Goal: Use online tool/utility: Use online tool/utility

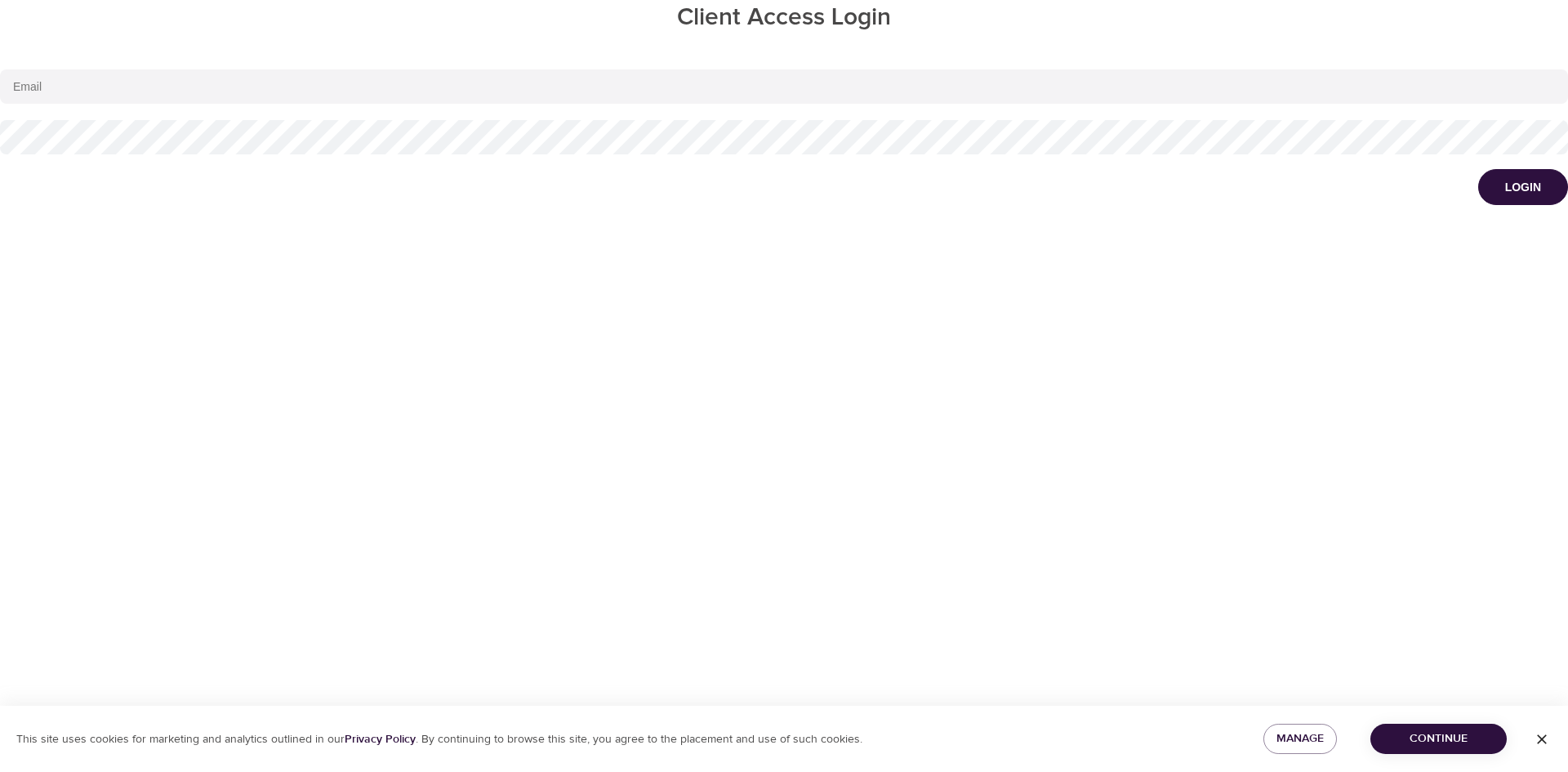
click at [55, 84] on input "email" at bounding box center [784, 87] width 1568 height 34
type input "[PERSON_NAME][EMAIL_ADDRESS][PERSON_NAME][DOMAIN_NAME]"
click at [1493, 196] on button "Login" at bounding box center [1523, 187] width 90 height 36
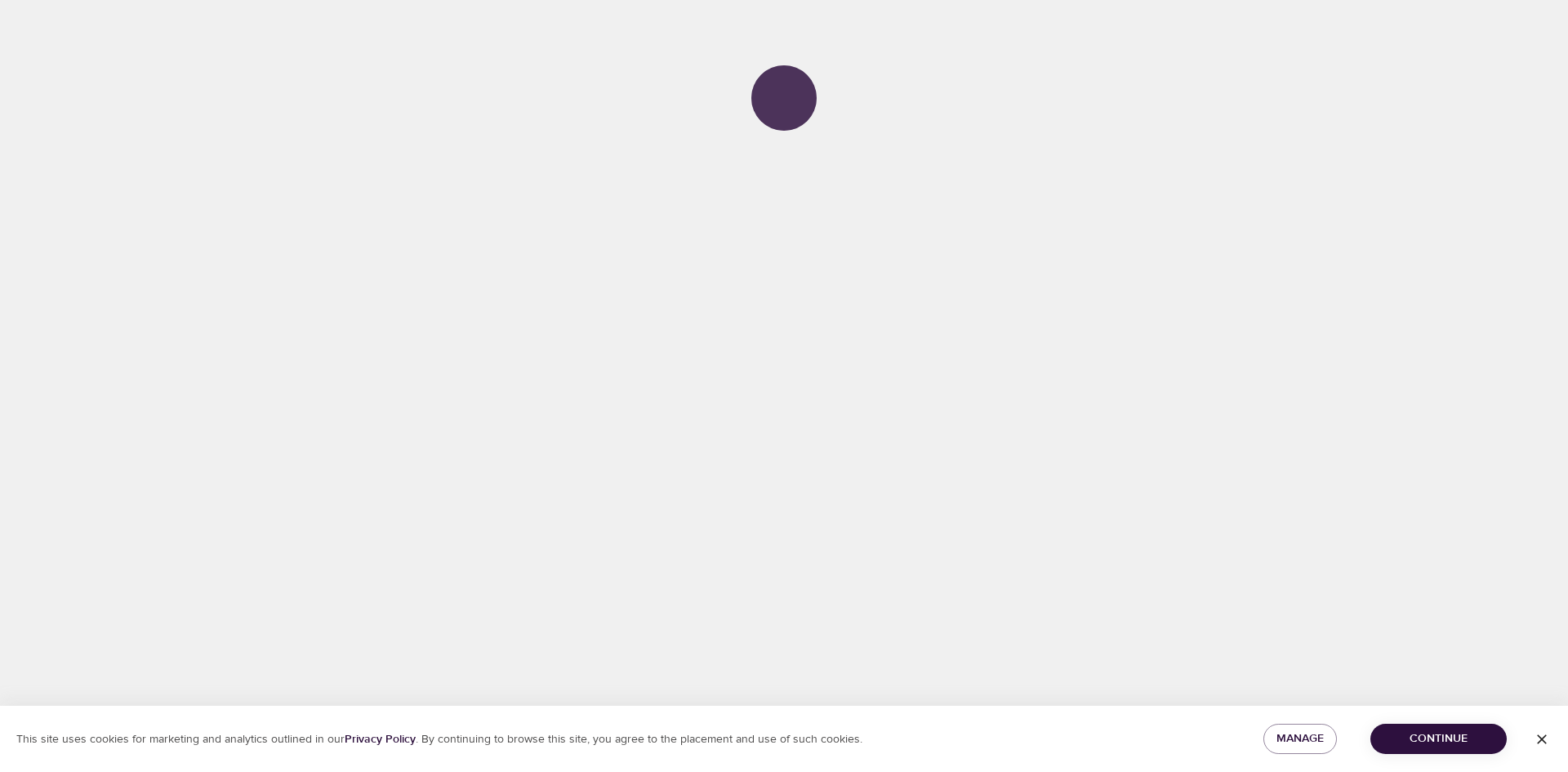
select select "750"
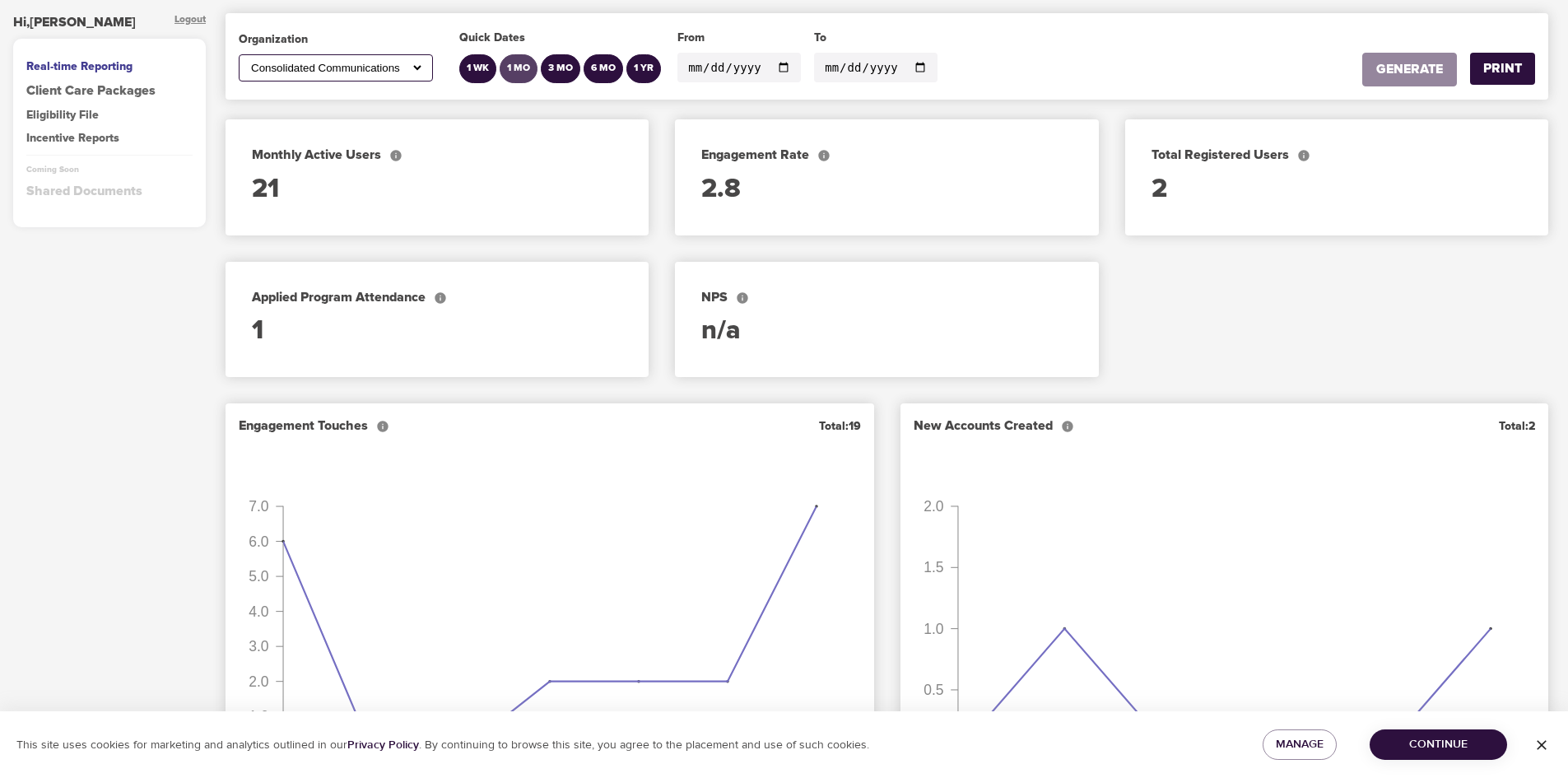
click at [518, 65] on div "1 MO" at bounding box center [519, 69] width 23 height 14
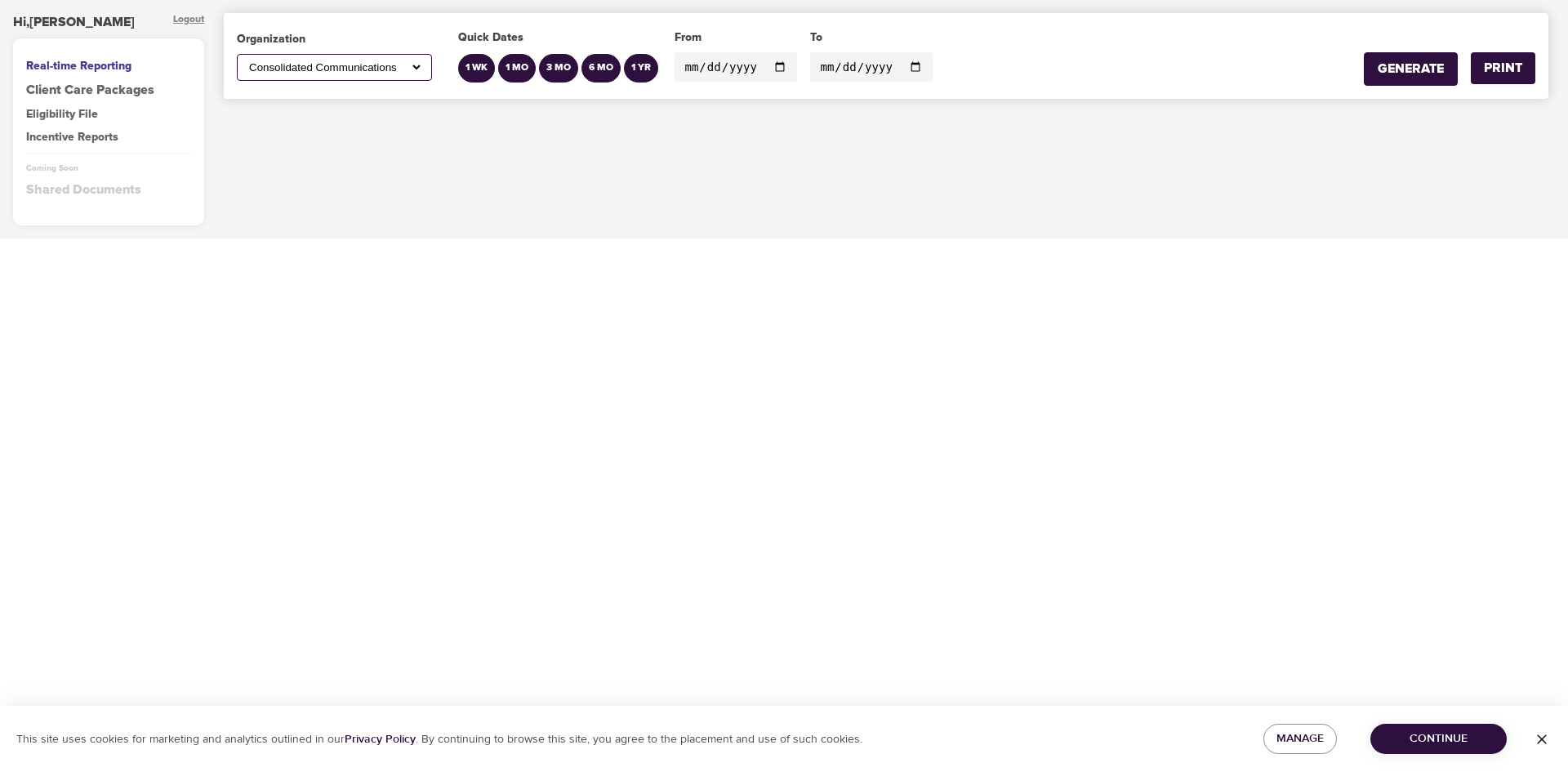
click at [768, 72] on input "[DATE]" at bounding box center [735, 67] width 122 height 29
type input "[DATE]"
click at [901, 67] on input "[DATE]" at bounding box center [871, 67] width 122 height 29
type input "[DATE]"
click at [338, 72] on select "All American Express Global Business Travel Amsted [PERSON_NAME] Healthcare Con…" at bounding box center [334, 68] width 177 height 14
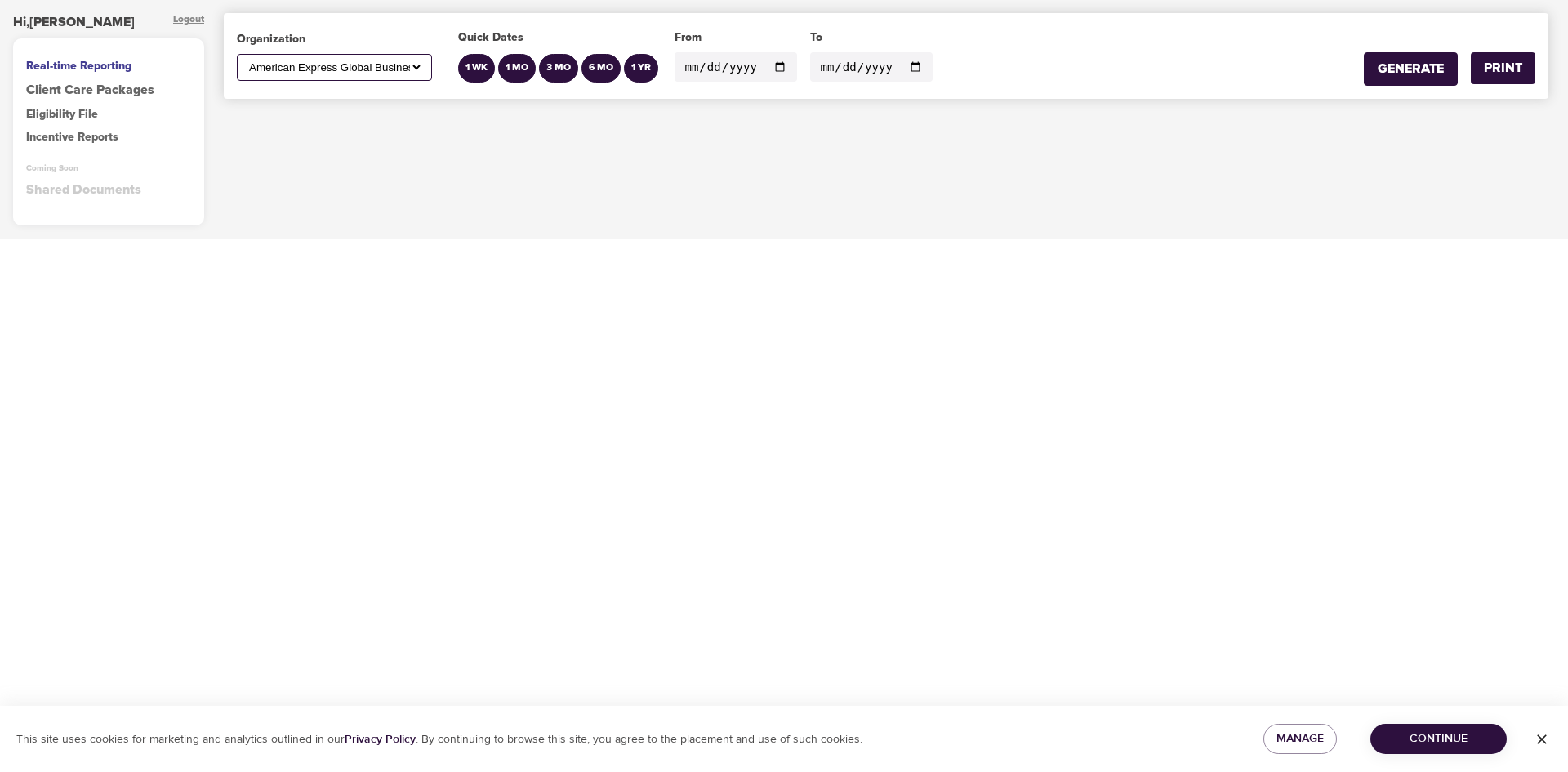
click at [246, 61] on select "All American Express Global Business Travel Amsted [PERSON_NAME] Healthcare Con…" at bounding box center [334, 68] width 177 height 14
click at [1404, 65] on div "GENERATE" at bounding box center [1411, 69] width 66 height 19
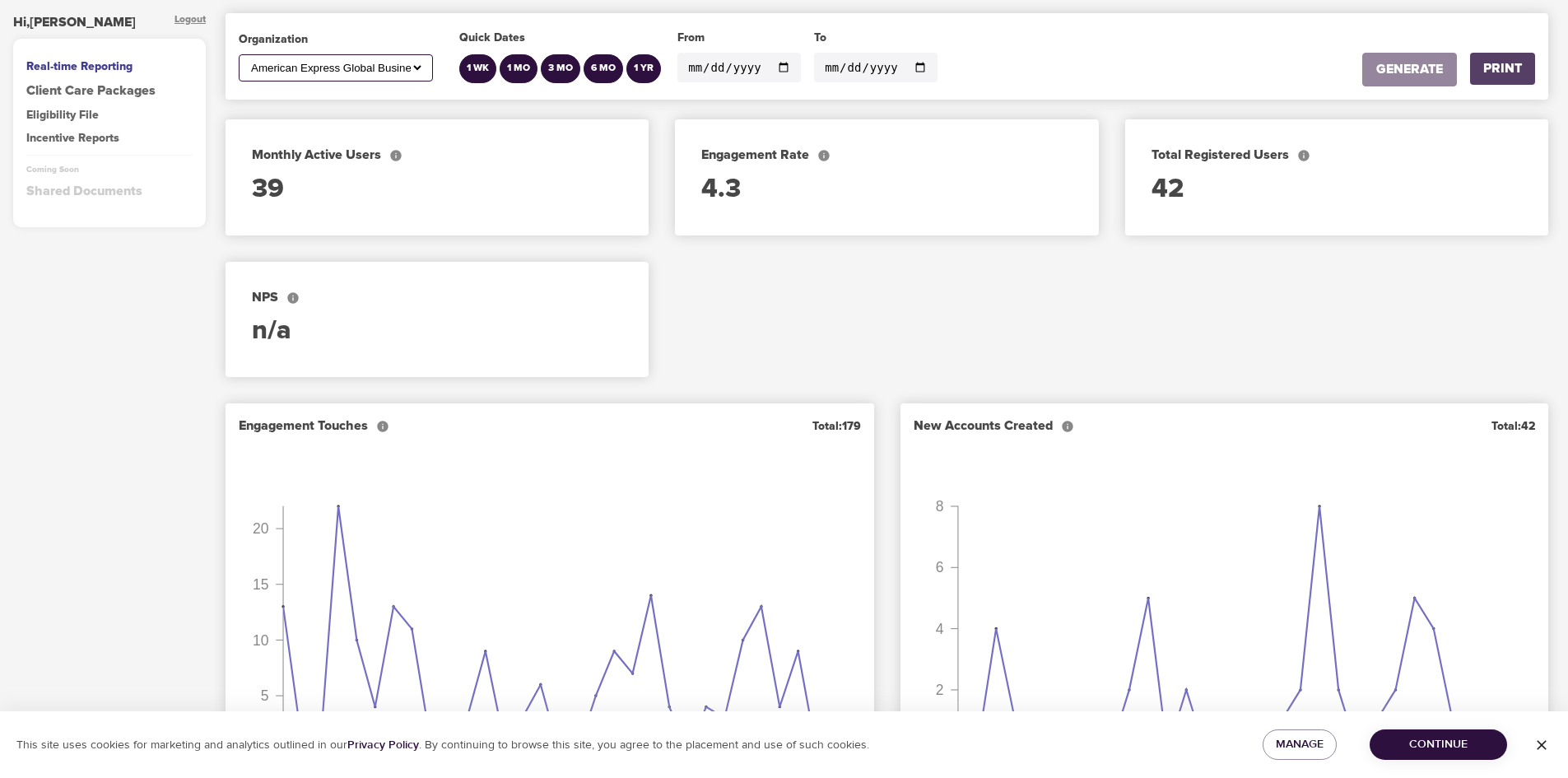
click at [1498, 70] on div "PRINT" at bounding box center [1502, 68] width 39 height 19
click at [419, 65] on select "All American Express Global Business Travel Amsted [PERSON_NAME] Healthcare Con…" at bounding box center [336, 68] width 177 height 14
click at [248, 61] on select "All American Express Global Business Travel Amsted [PERSON_NAME] Healthcare Con…" at bounding box center [336, 68] width 177 height 14
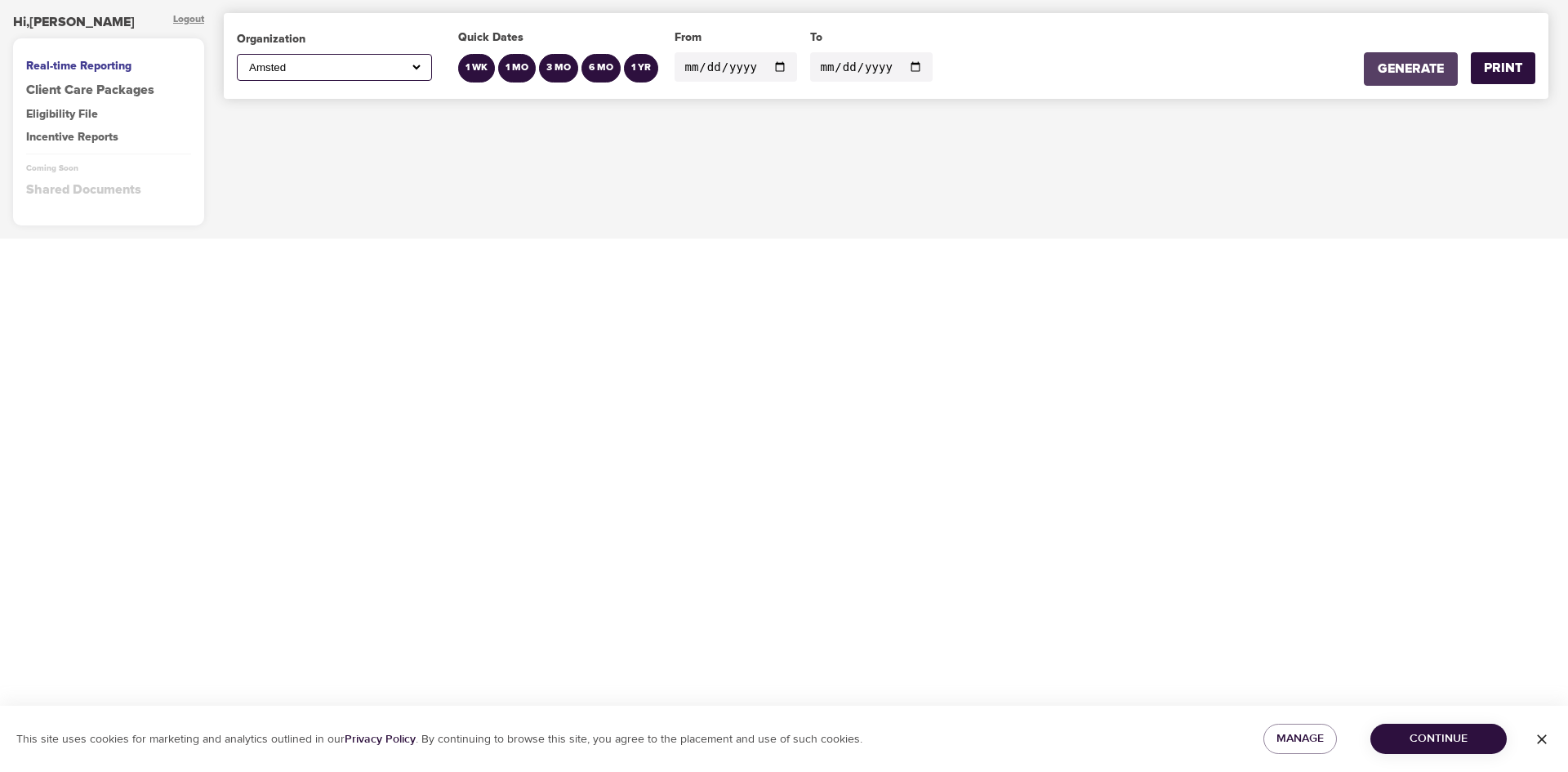
click at [1382, 67] on div "GENERATE" at bounding box center [1411, 69] width 66 height 19
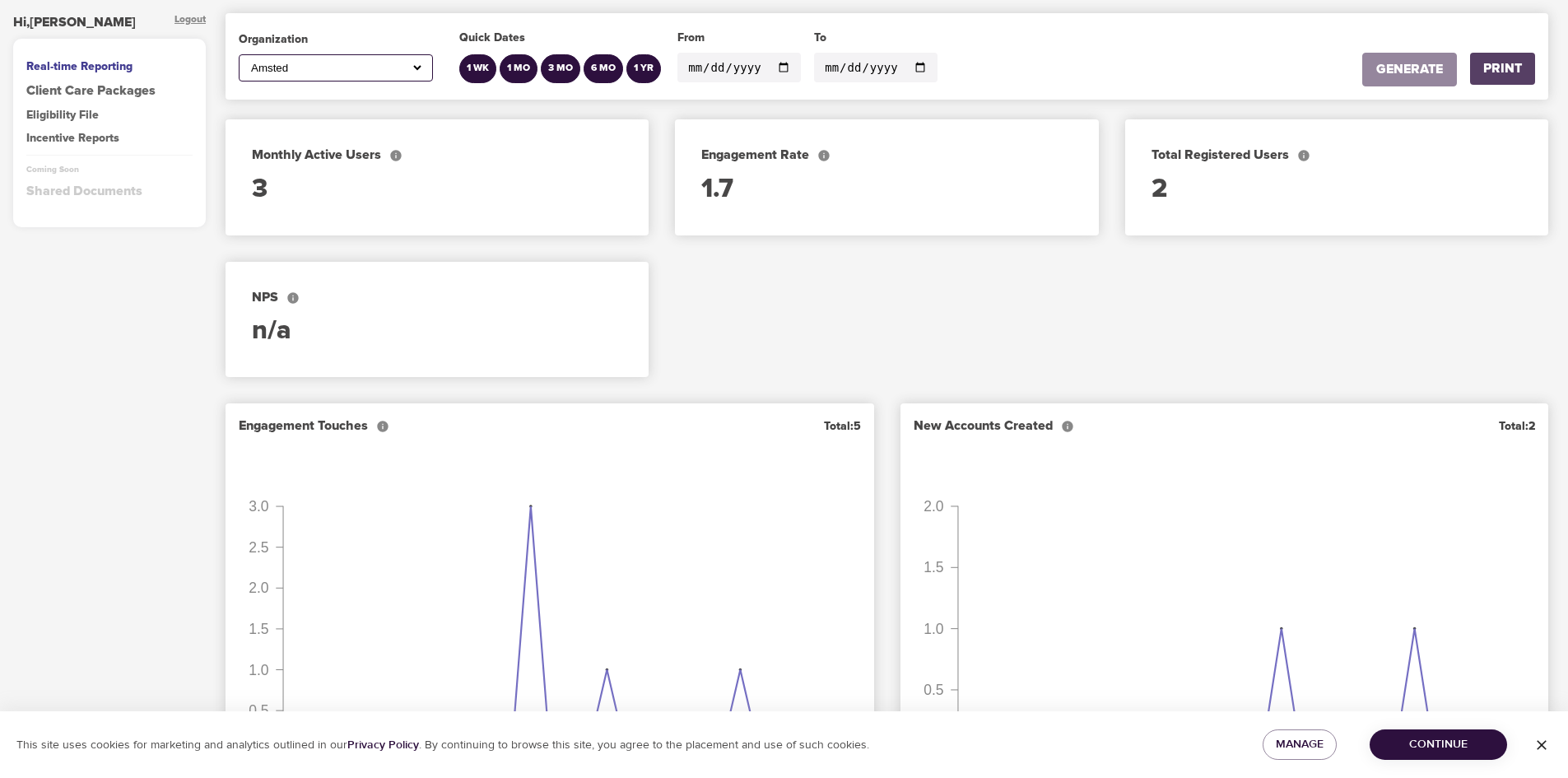
click at [1504, 73] on div "PRINT" at bounding box center [1502, 68] width 39 height 19
click at [319, 65] on select "All American Express Global Business Travel Amsted [PERSON_NAME] Healthcare Con…" at bounding box center [336, 68] width 177 height 14
click at [248, 61] on select "All American Express Global Business Travel Amsted [PERSON_NAME] Healthcare Con…" at bounding box center [336, 68] width 177 height 14
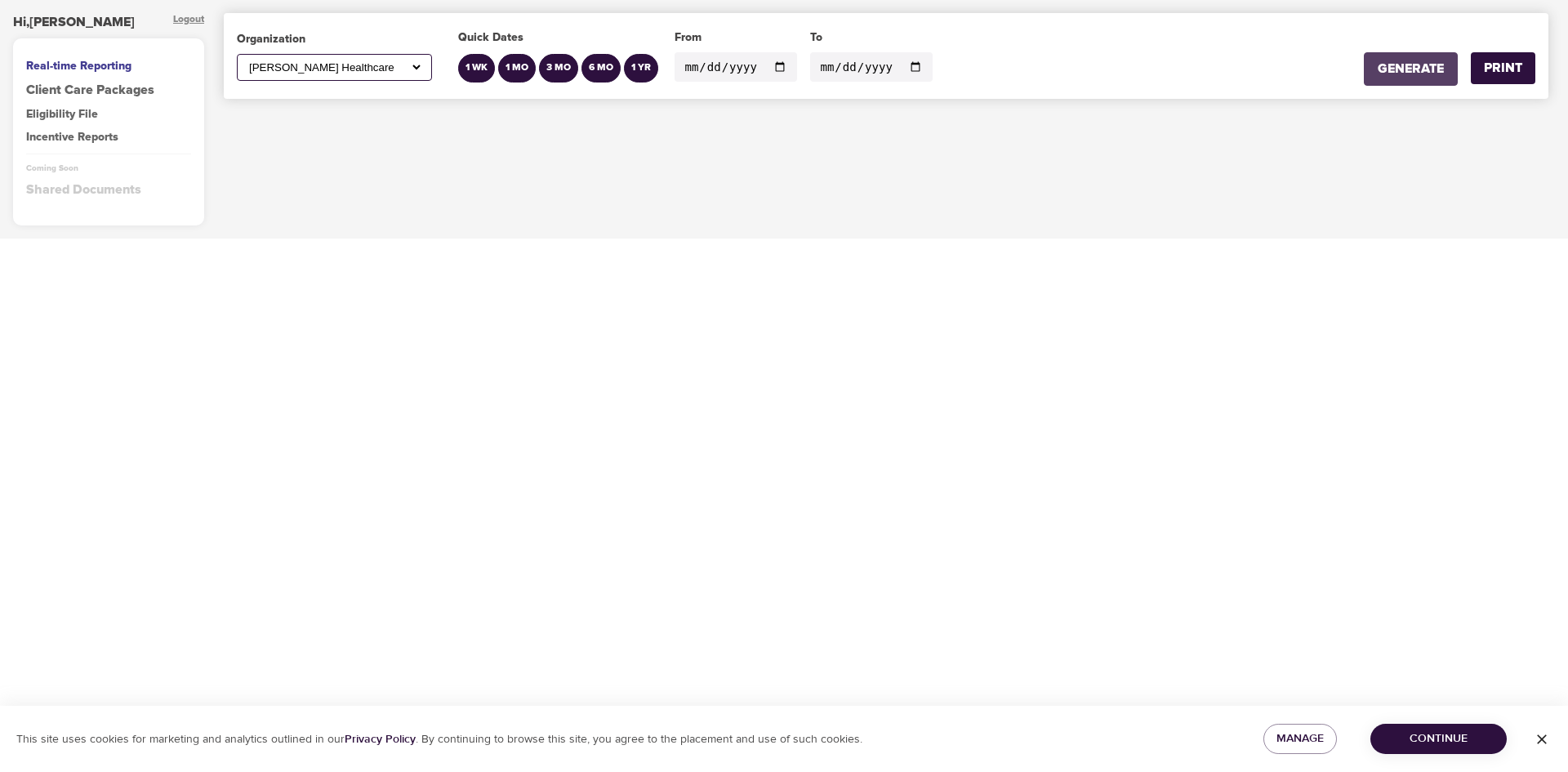
click at [1390, 73] on div "GENERATE" at bounding box center [1411, 69] width 66 height 19
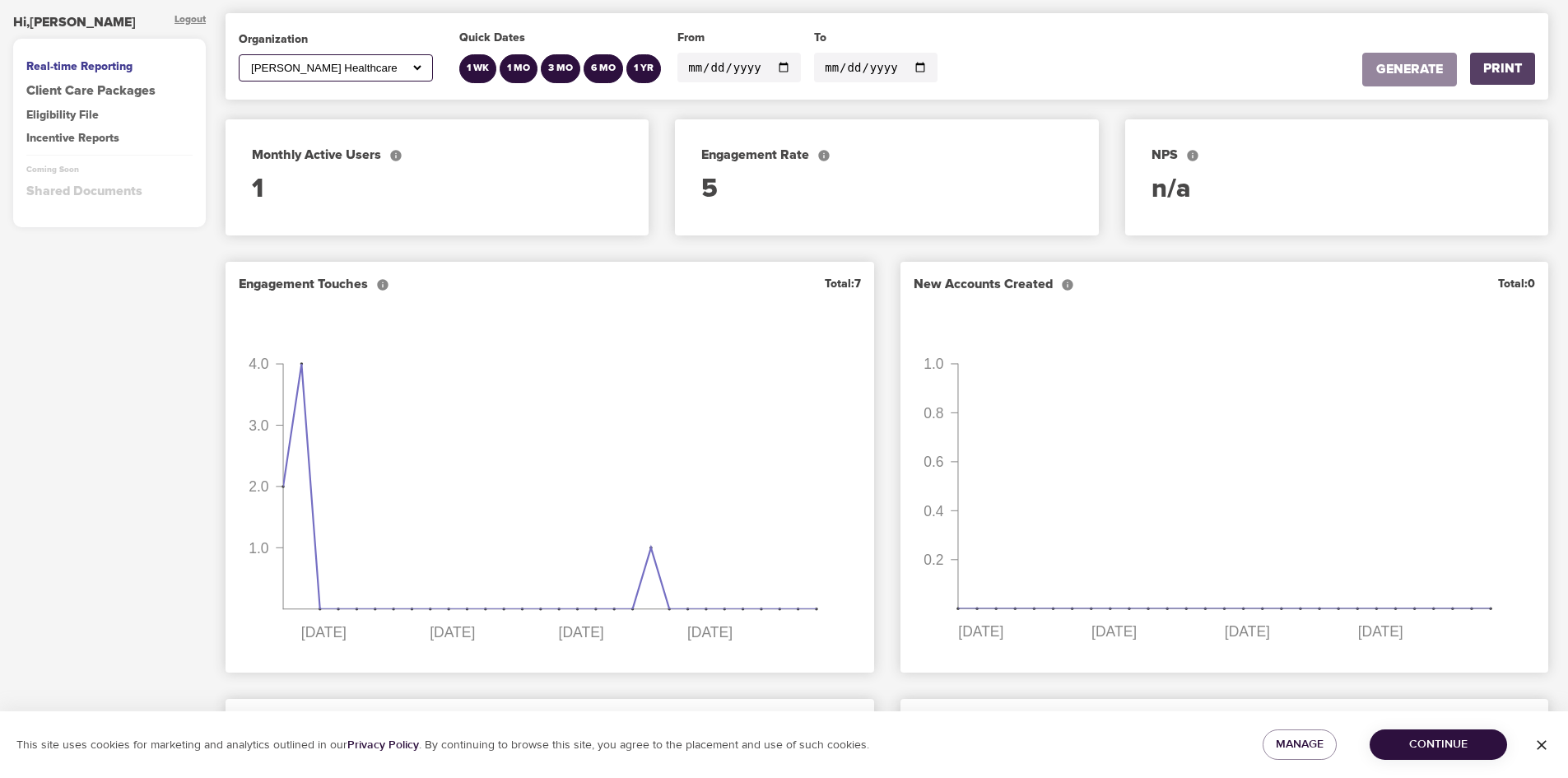
click at [1491, 76] on div "PRINT" at bounding box center [1502, 68] width 39 height 19
click at [272, 68] on select "All American Express Global Business Travel Amsted [PERSON_NAME] Healthcare Con…" at bounding box center [336, 68] width 177 height 14
click at [248, 61] on select "All American Express Global Business Travel Amsted [PERSON_NAME] Healthcare Con…" at bounding box center [336, 68] width 177 height 14
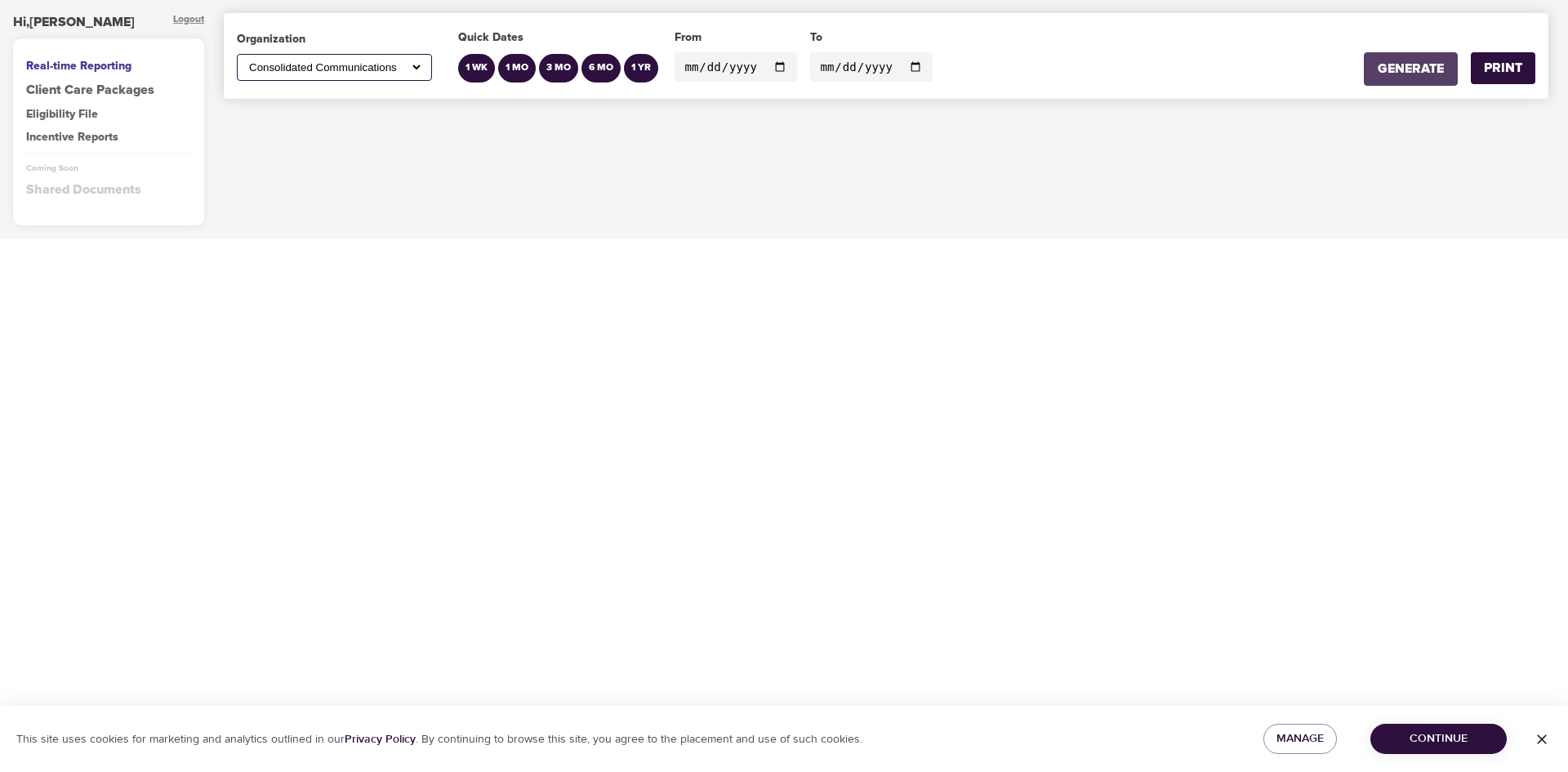
click at [1400, 67] on div "GENERATE" at bounding box center [1411, 69] width 66 height 19
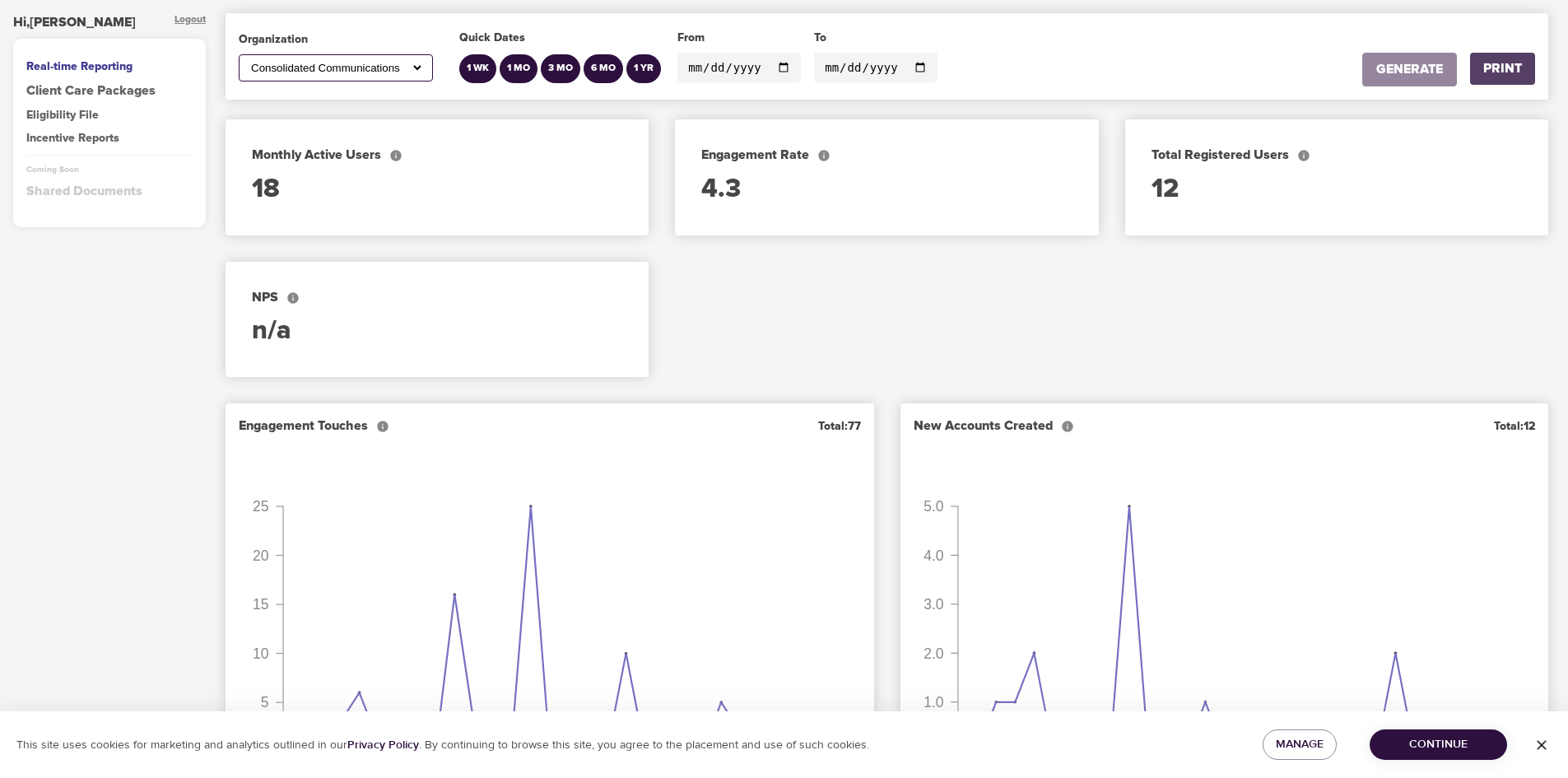
click at [1502, 69] on div "PRINT" at bounding box center [1502, 68] width 39 height 19
click at [347, 64] on select "All American Express Global Business Travel Amsted [PERSON_NAME] Healthcare Con…" at bounding box center [336, 68] width 177 height 14
click at [248, 61] on select "All American Express Global Business Travel Amsted [PERSON_NAME] Healthcare Con…" at bounding box center [336, 68] width 177 height 14
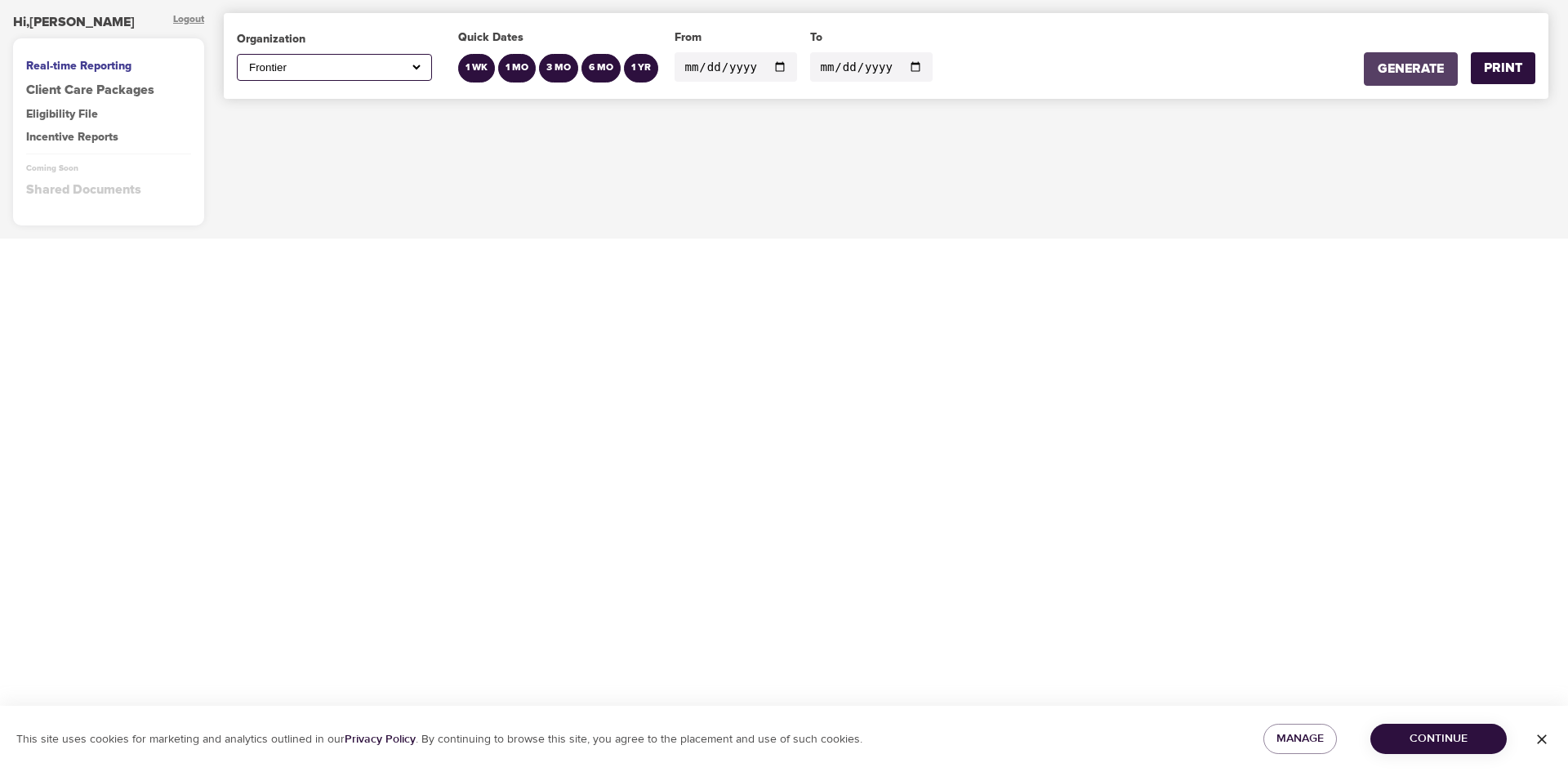
click at [1388, 61] on div "GENERATE" at bounding box center [1411, 69] width 66 height 19
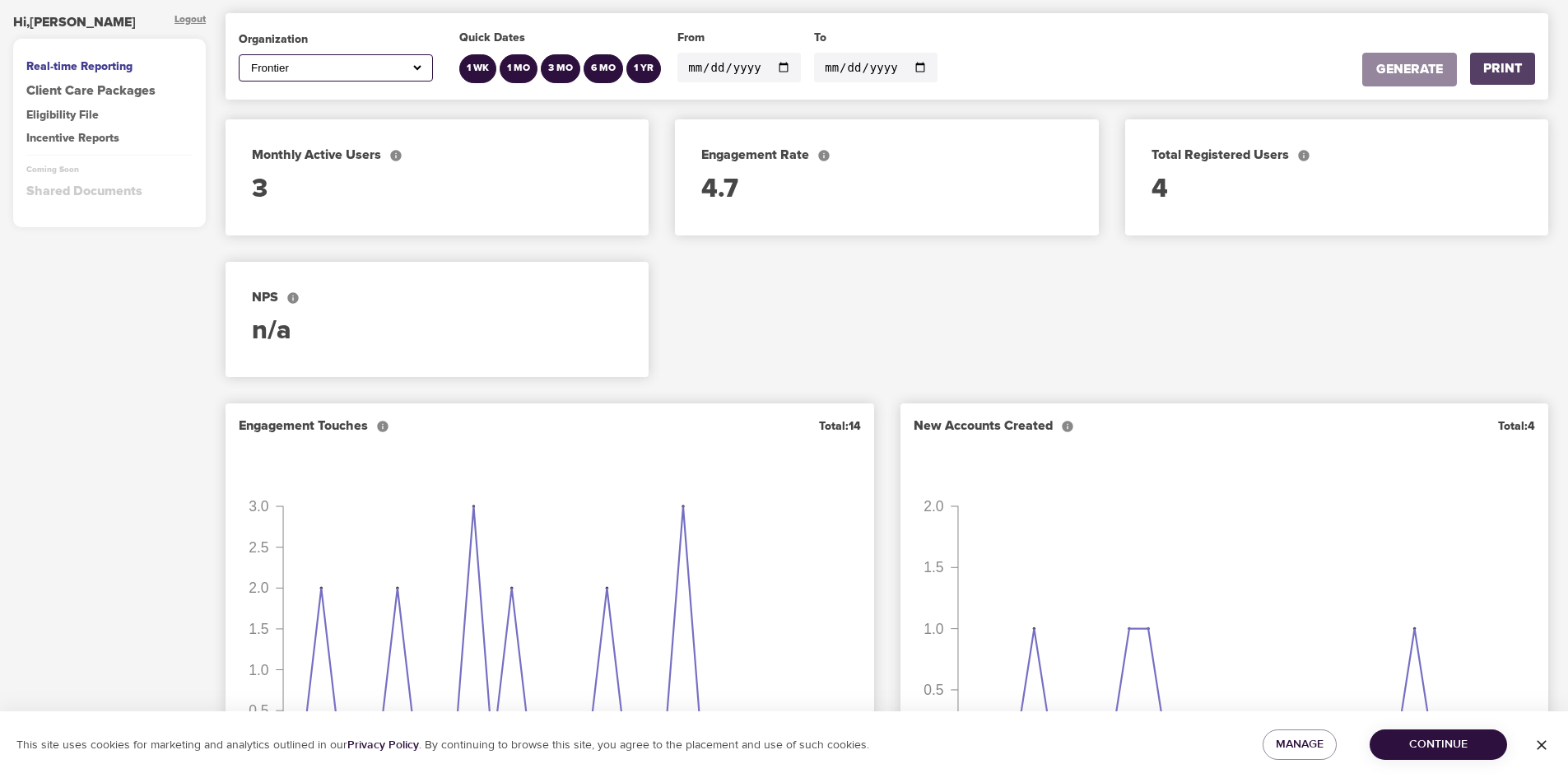
click at [1491, 76] on div "PRINT" at bounding box center [1502, 68] width 39 height 19
click at [275, 61] on select "All American Express Global Business Travel Amsted [PERSON_NAME] Healthcare Con…" at bounding box center [336, 68] width 177 height 14
click at [248, 61] on select "All American Express Global Business Travel Amsted [PERSON_NAME] Healthcare Con…" at bounding box center [336, 68] width 177 height 14
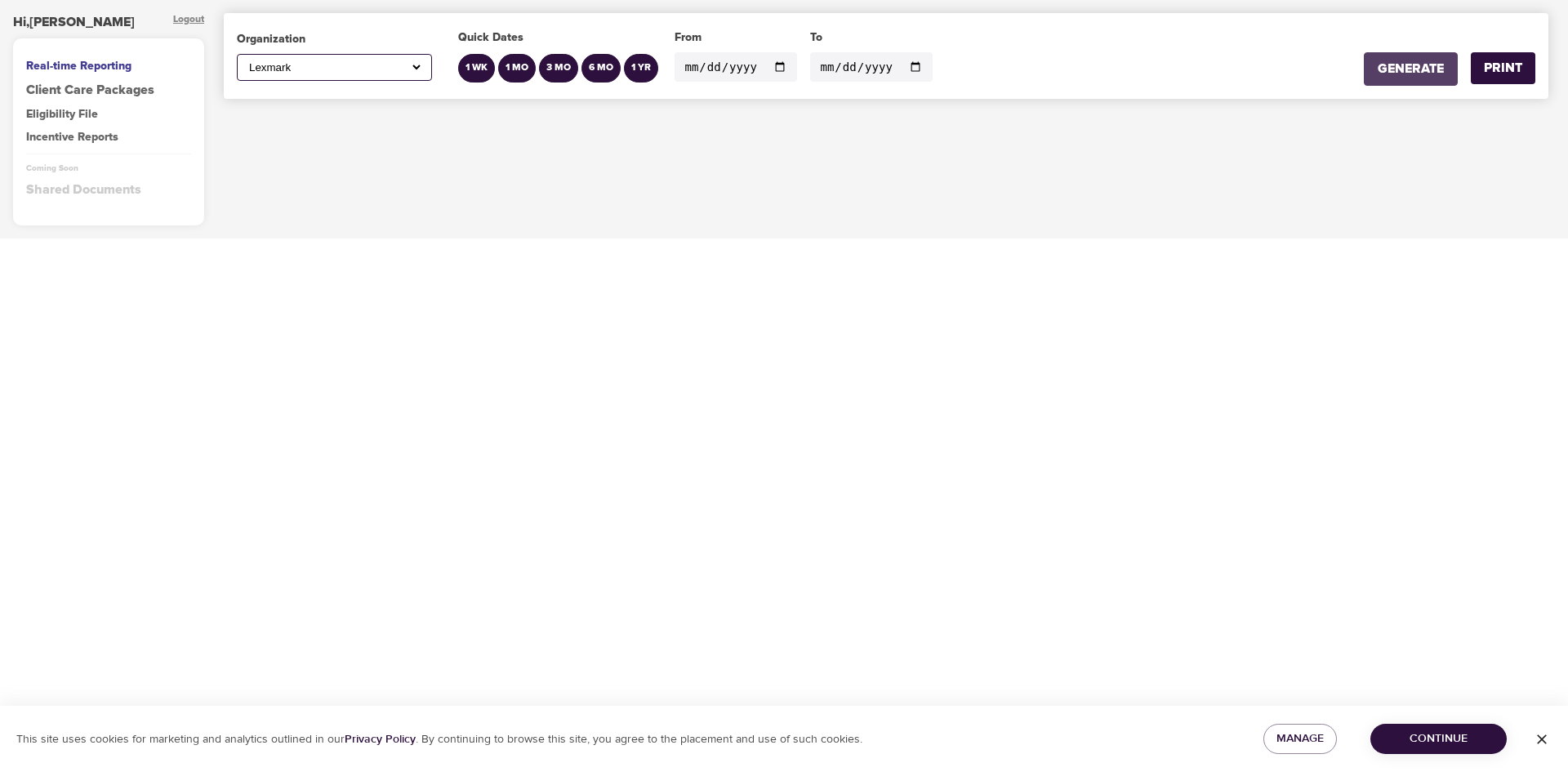
click at [1400, 70] on div "GENERATE" at bounding box center [1411, 69] width 66 height 19
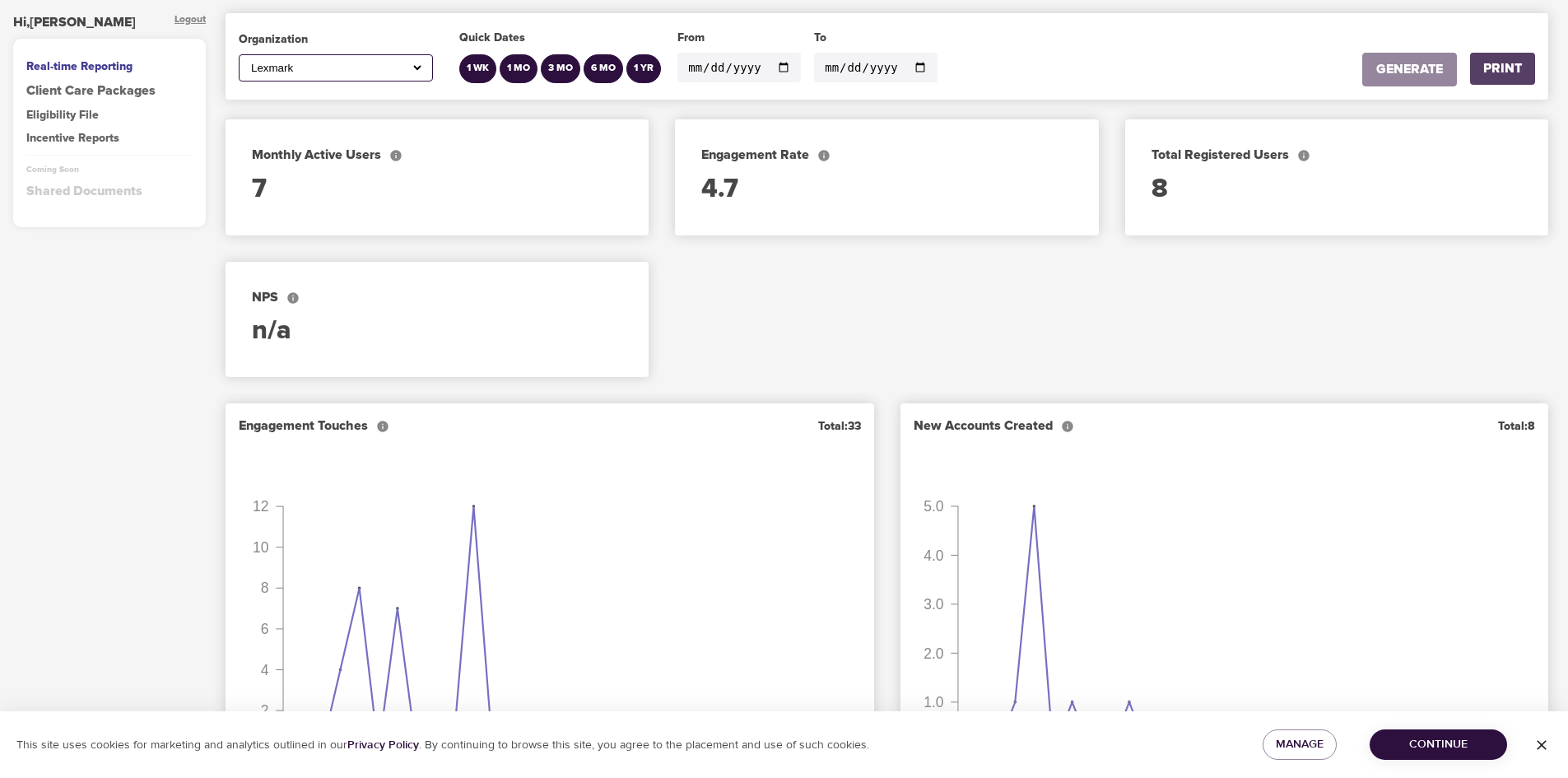
click at [1484, 68] on div "PRINT" at bounding box center [1502, 68] width 39 height 19
click at [408, 73] on select "All American Express Global Business Travel Amsted [PERSON_NAME] Healthcare Con…" at bounding box center [336, 68] width 177 height 14
click at [248, 61] on select "All American Express Global Business Travel Amsted [PERSON_NAME] Healthcare Con…" at bounding box center [336, 68] width 177 height 14
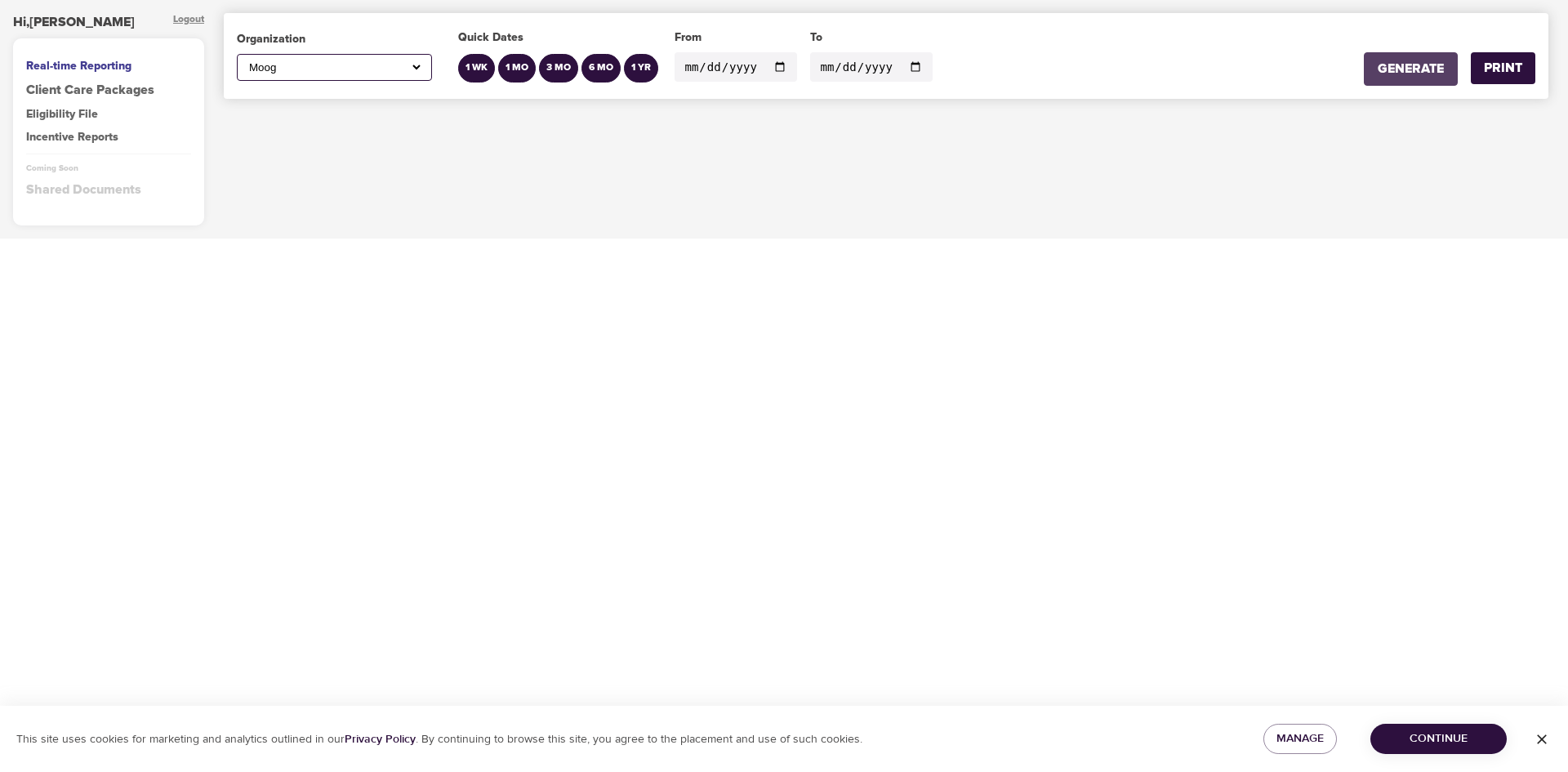
click at [1378, 69] on div "GENERATE" at bounding box center [1411, 69] width 66 height 19
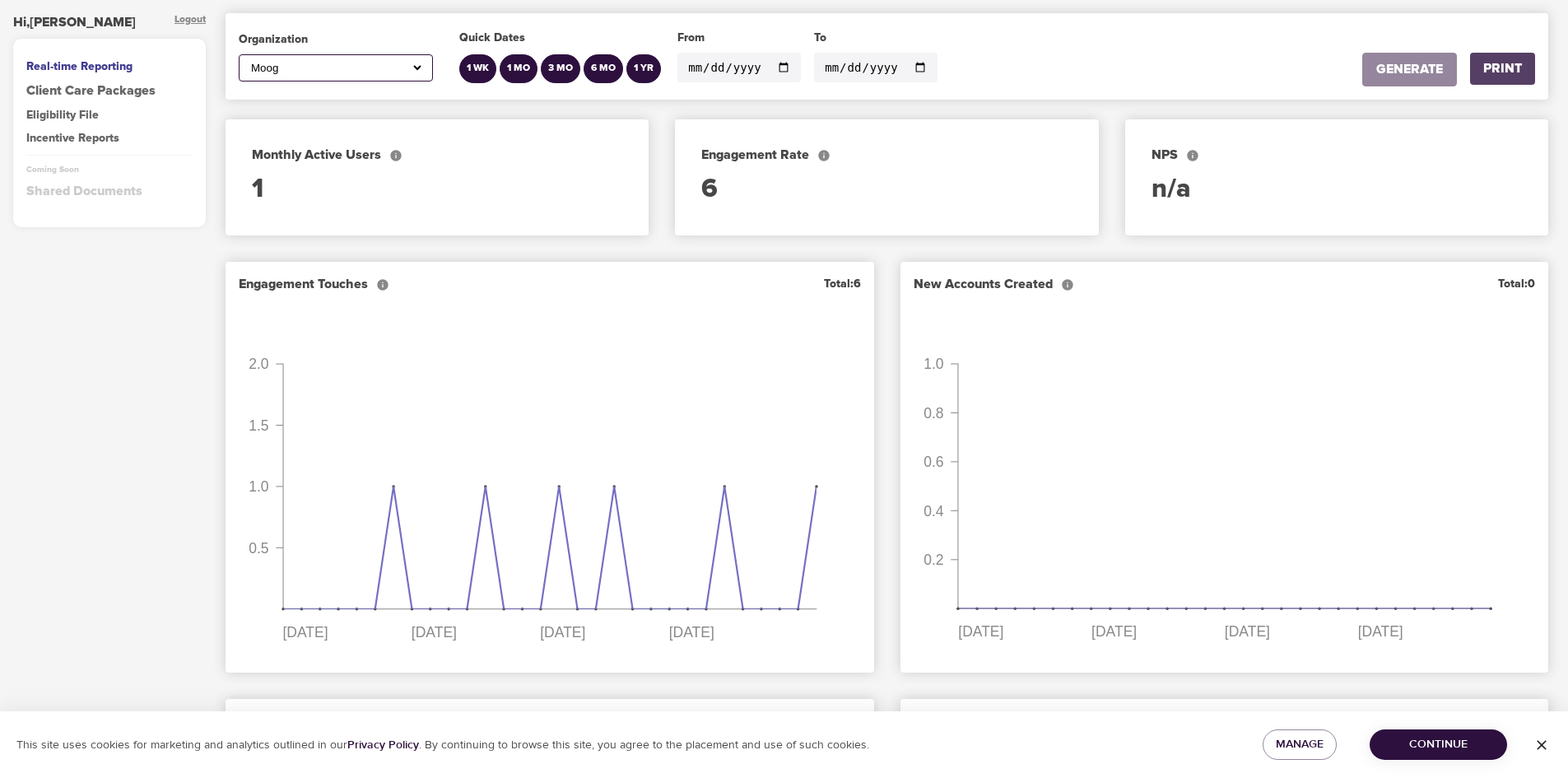
click at [1490, 65] on div "PRINT" at bounding box center [1502, 68] width 39 height 19
click at [308, 72] on select "All American Express Global Business Travel Amsted [PERSON_NAME] Healthcare Con…" at bounding box center [336, 68] width 177 height 14
click at [248, 61] on select "All American Express Global Business Travel Amsted [PERSON_NAME] Healthcare Con…" at bounding box center [336, 68] width 177 height 14
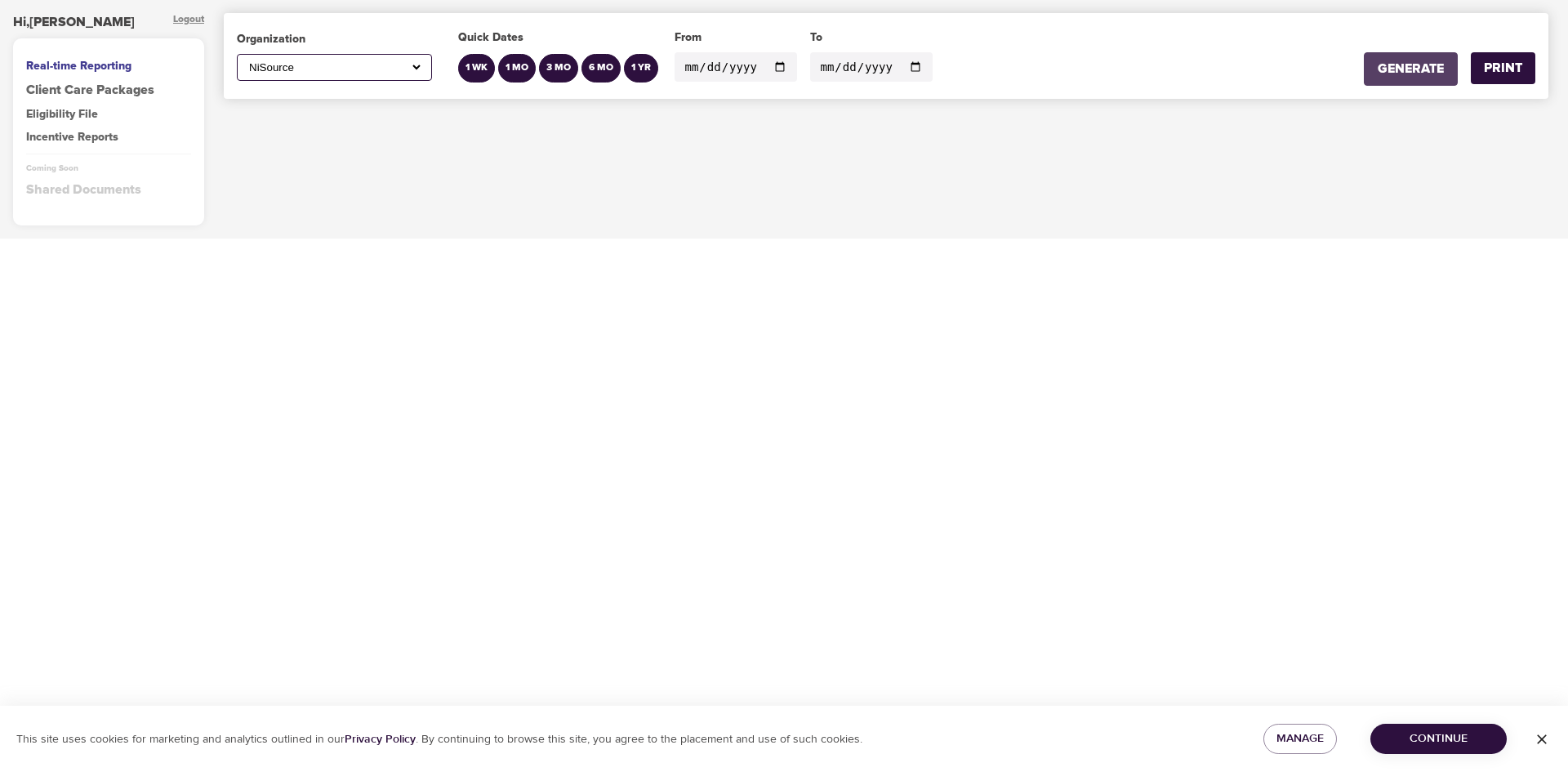
click at [1395, 73] on div "GENERATE" at bounding box center [1411, 69] width 66 height 19
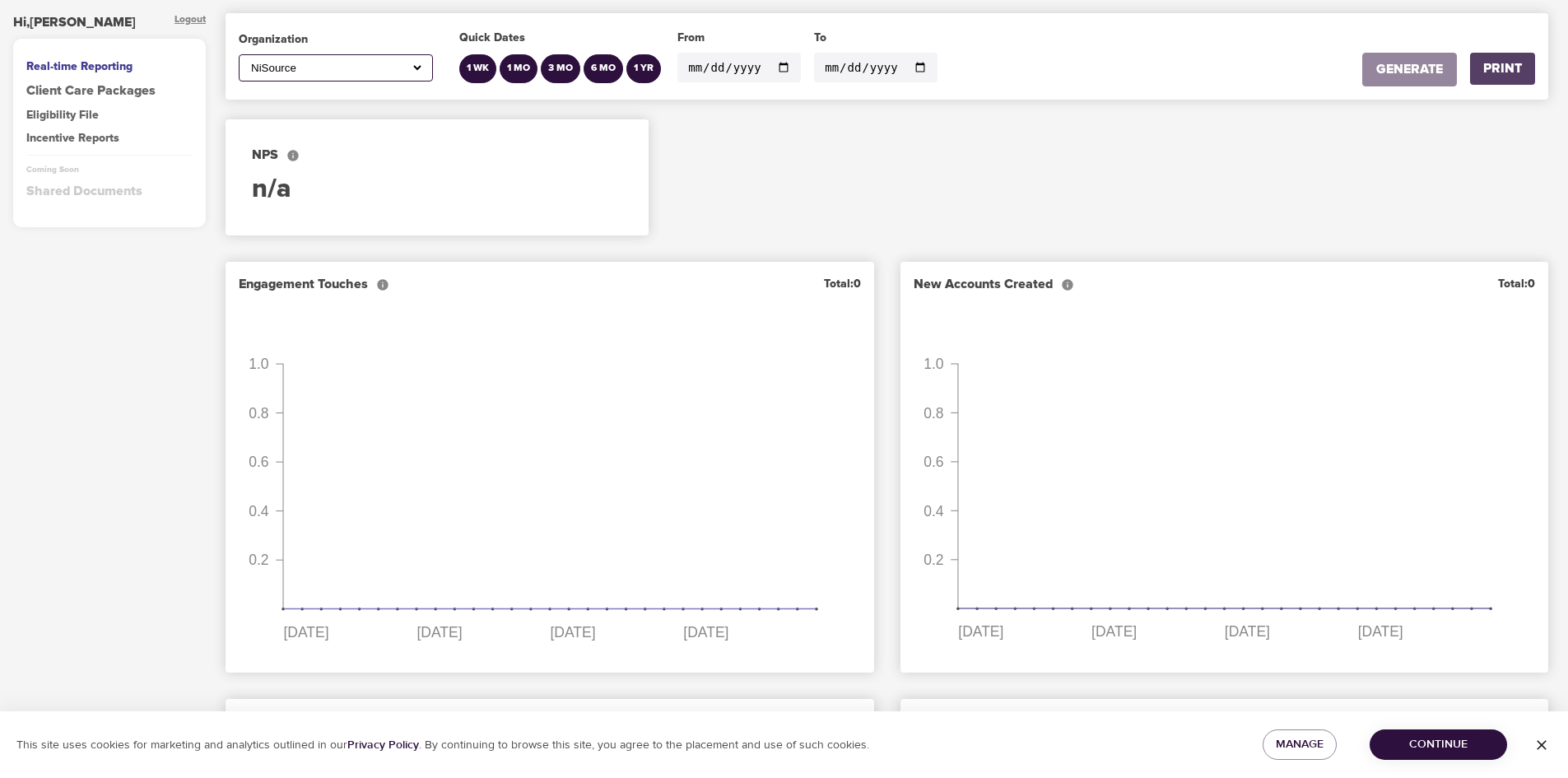
click at [1485, 77] on div "PRINT" at bounding box center [1502, 68] width 39 height 19
click at [267, 67] on select "All American Express Global Business Travel Amsted [PERSON_NAME] Healthcare Con…" at bounding box center [336, 68] width 177 height 14
click at [248, 61] on select "All American Express Global Business Travel Amsted [PERSON_NAME] Healthcare Con…" at bounding box center [336, 68] width 177 height 14
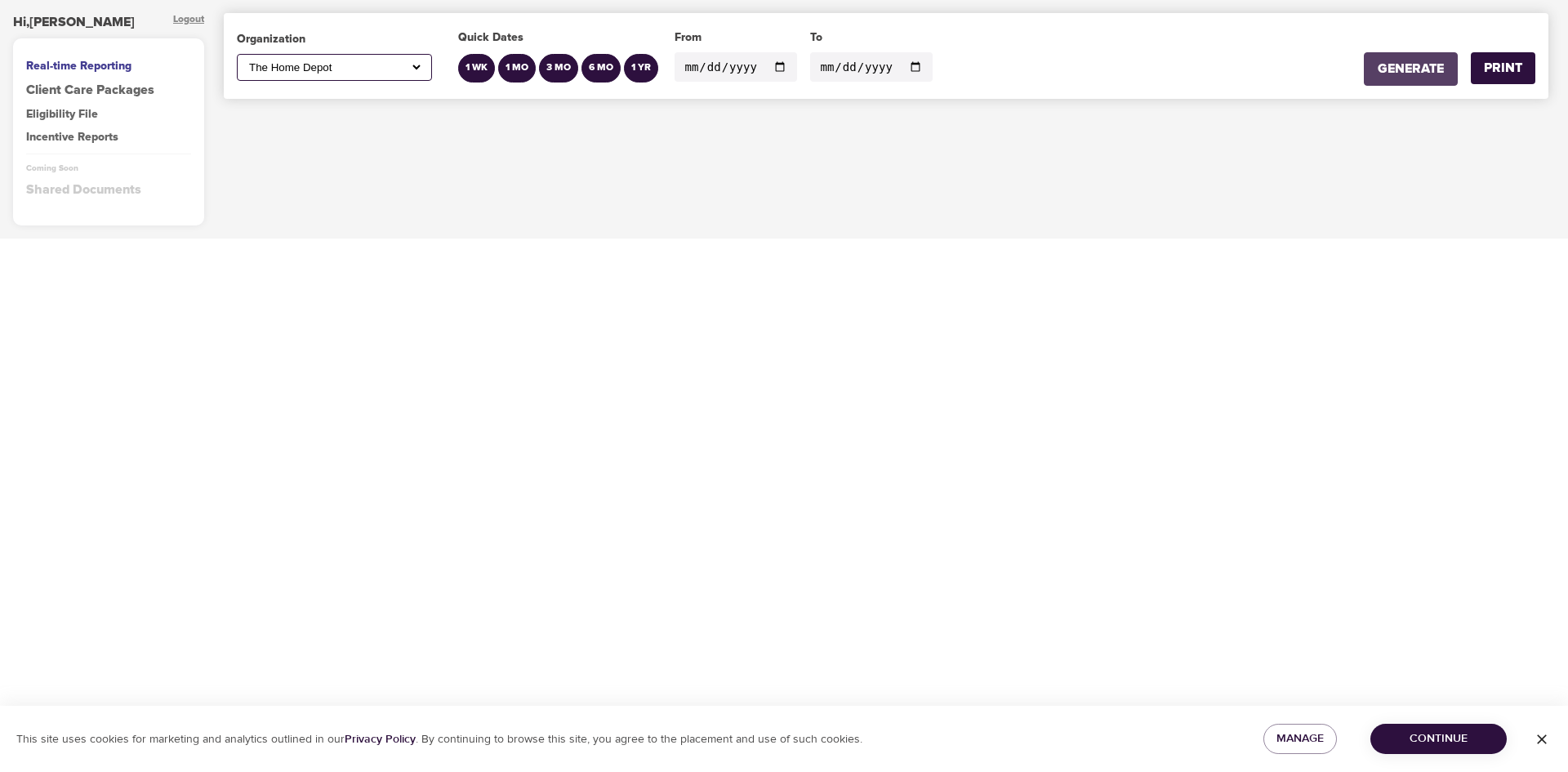
click at [1402, 58] on button "GENERATE" at bounding box center [1411, 69] width 94 height 33
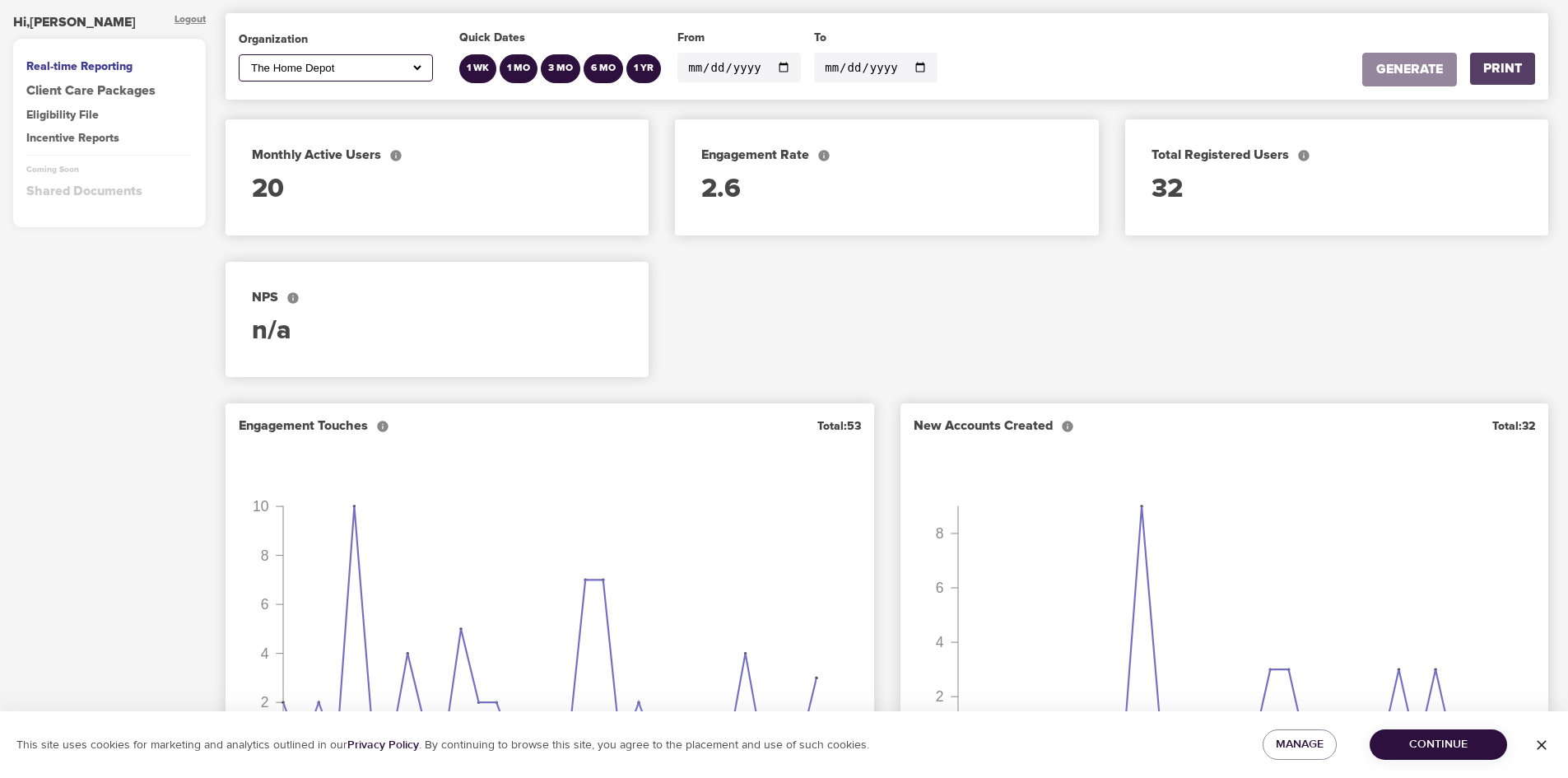
click at [1491, 75] on div "PRINT" at bounding box center [1502, 68] width 39 height 19
click at [393, 61] on select "All American Express Global Business Travel Amsted [PERSON_NAME] Healthcare Con…" at bounding box center [336, 68] width 177 height 14
click at [248, 61] on select "All American Express Global Business Travel Amsted [PERSON_NAME] Healthcare Con…" at bounding box center [336, 68] width 177 height 14
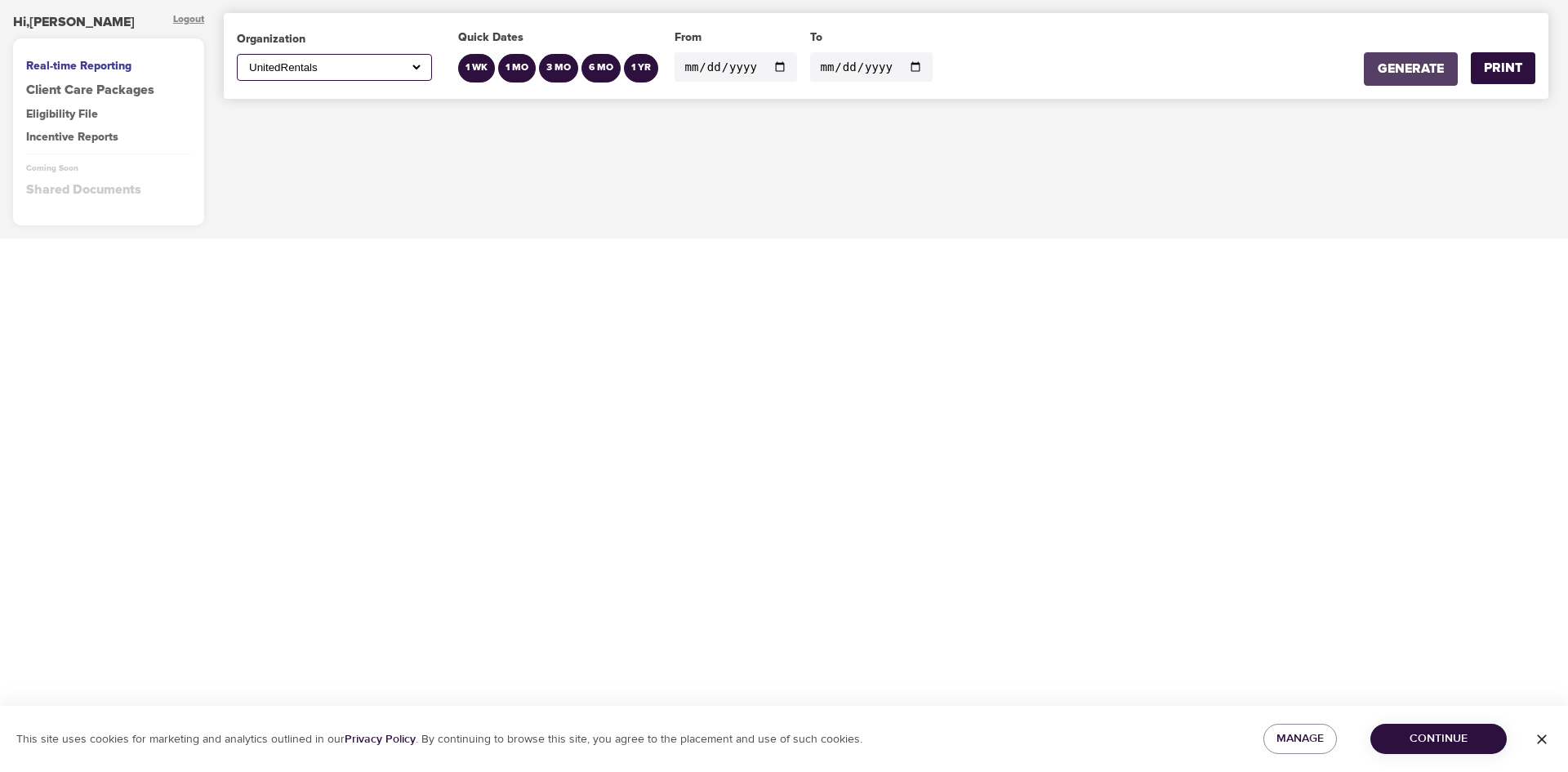
click at [1415, 62] on div "GENERATE" at bounding box center [1411, 69] width 66 height 19
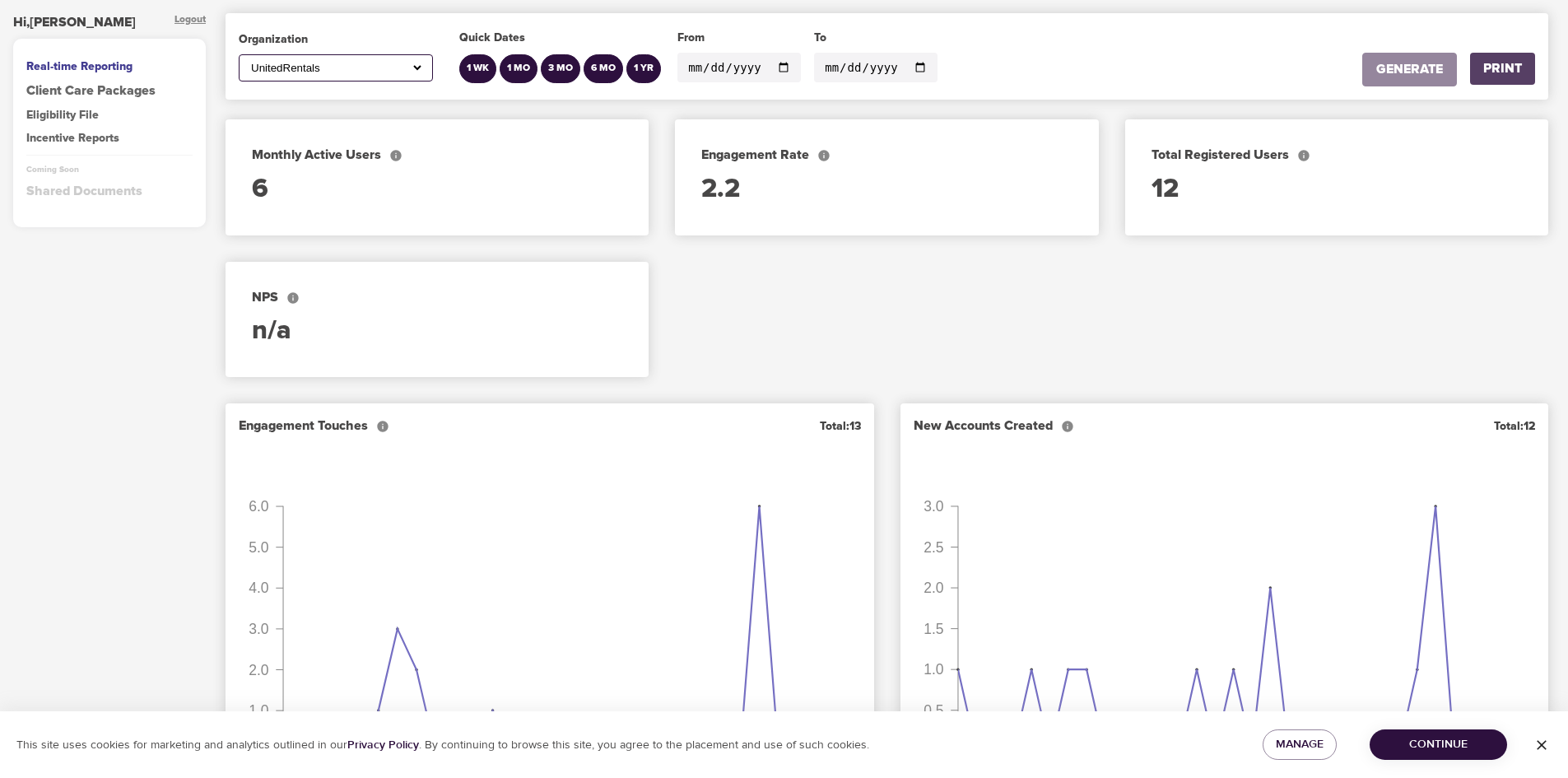
click at [1501, 71] on div "PRINT" at bounding box center [1502, 68] width 39 height 19
click at [307, 62] on select "All American Express Global Business Travel Amsted [PERSON_NAME] Healthcare Con…" at bounding box center [336, 68] width 177 height 14
select select "777"
click at [248, 61] on select "All American Express Global Business Travel Amsted [PERSON_NAME] Healthcare Con…" at bounding box center [336, 68] width 177 height 14
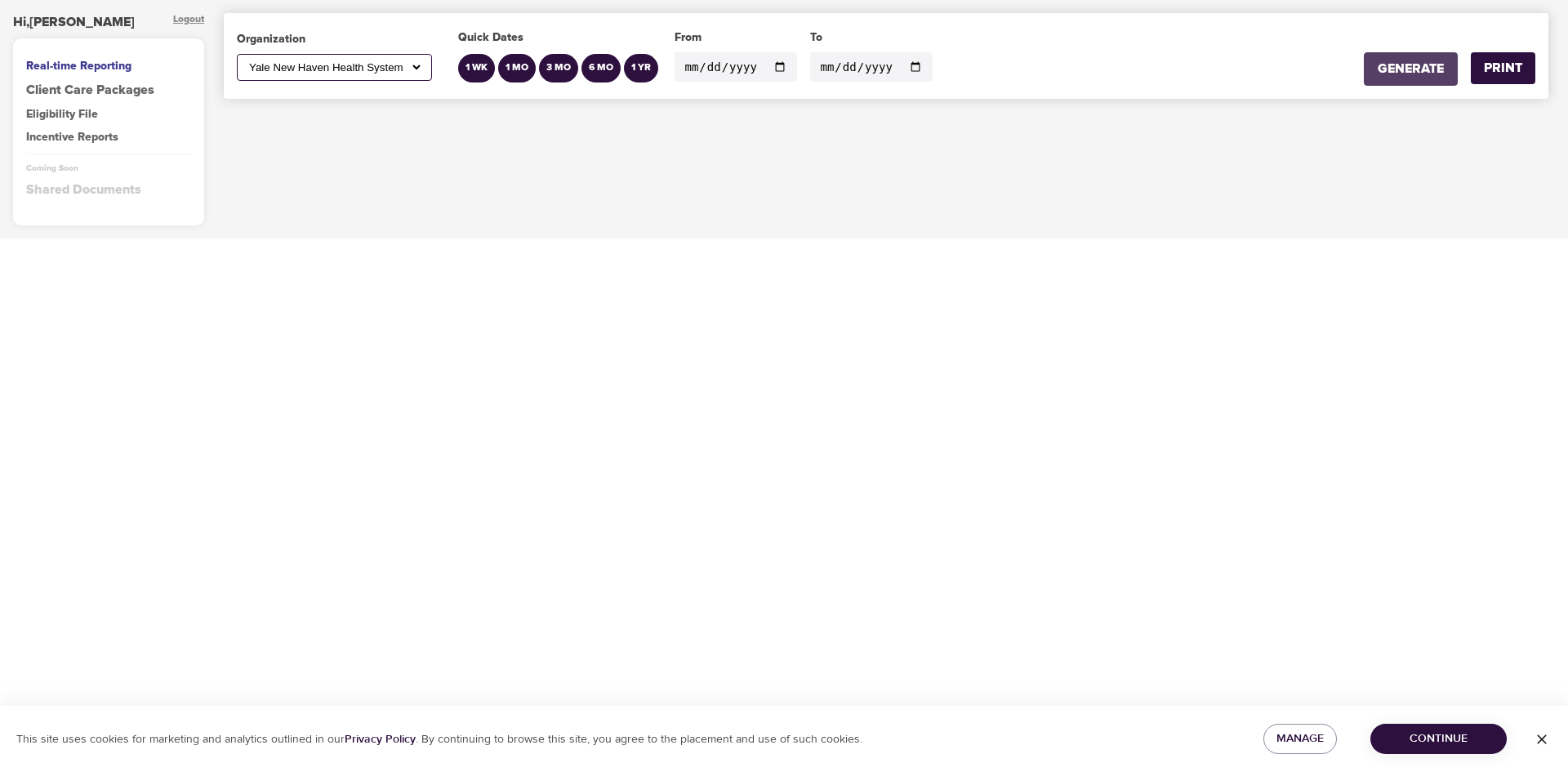
click at [1393, 75] on div "GENERATE" at bounding box center [1411, 69] width 66 height 19
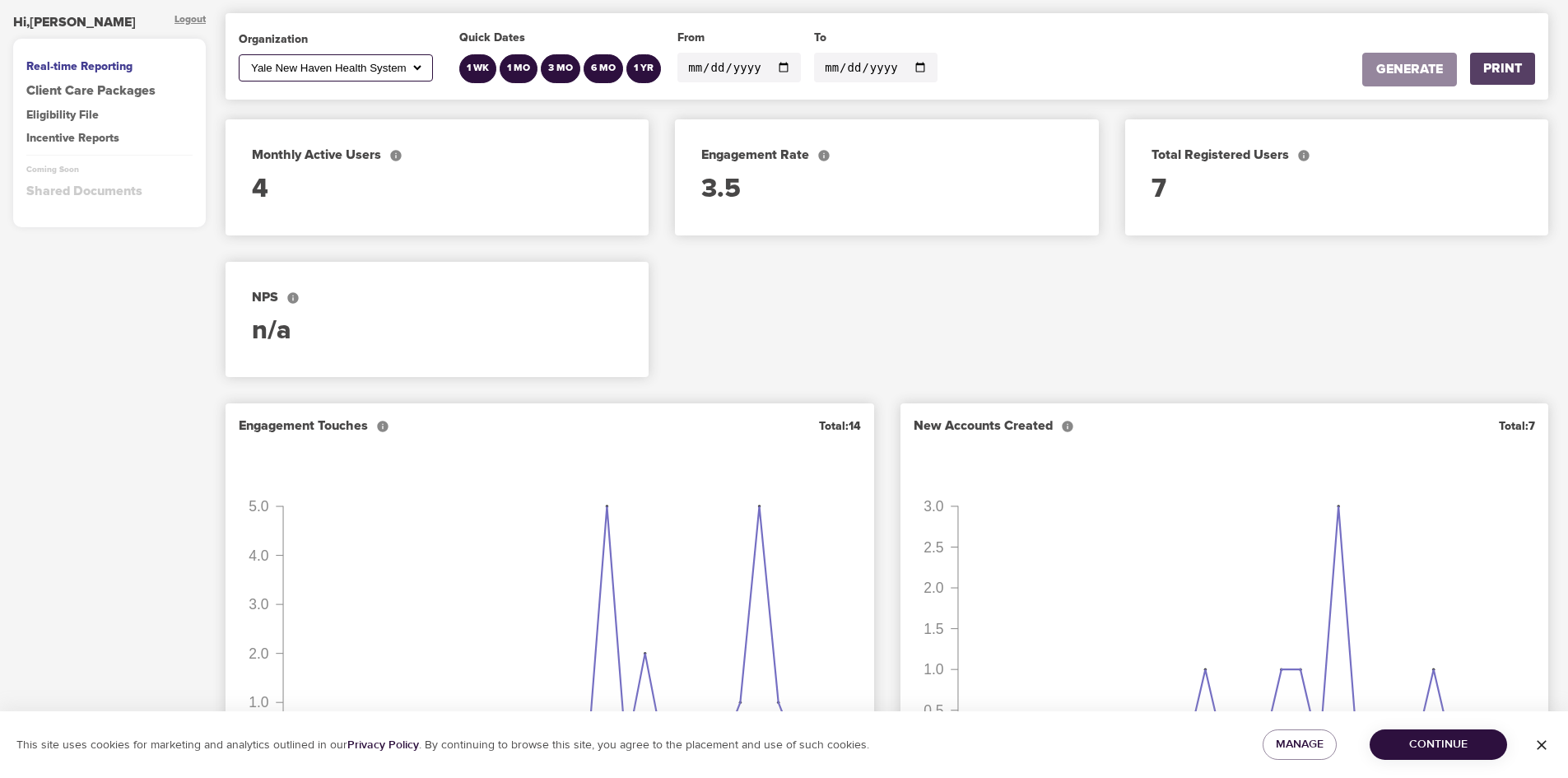
click at [1508, 71] on div "PRINT" at bounding box center [1502, 68] width 39 height 19
